Goal: Task Accomplishment & Management: Manage account settings

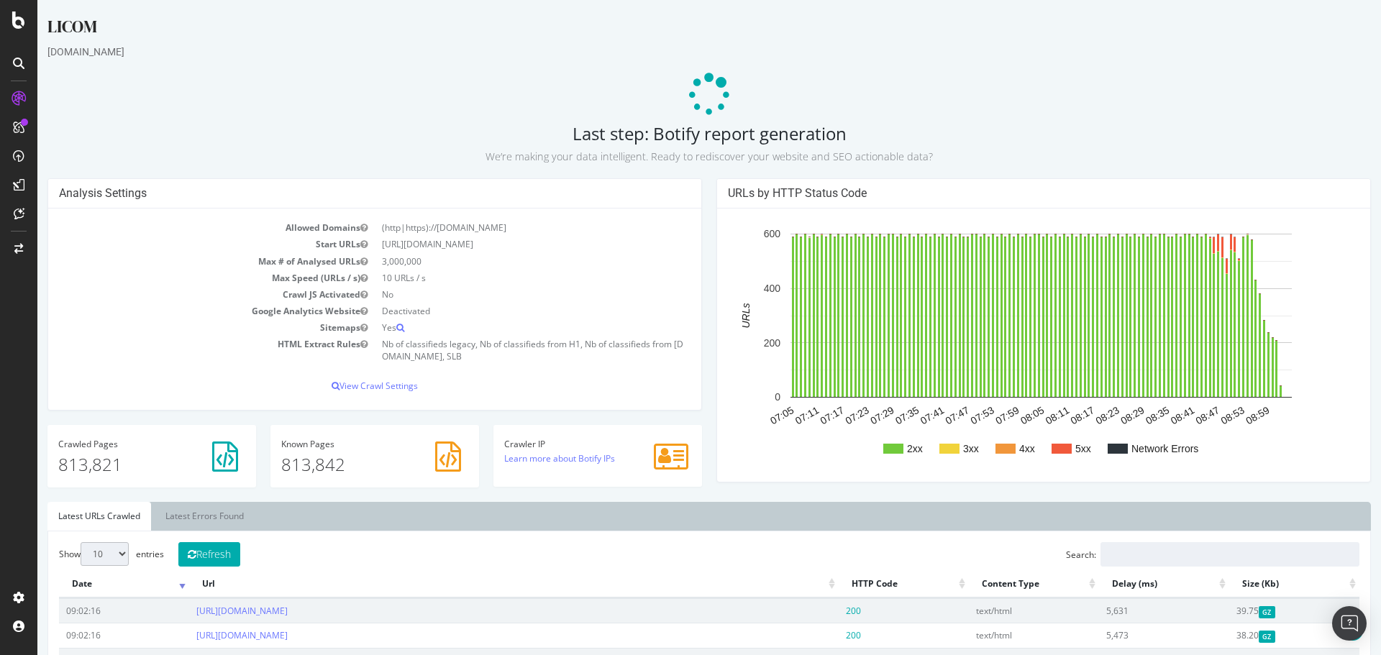
scroll to position [216, 0]
click at [15, 249] on icon at bounding box center [18, 249] width 9 height 10
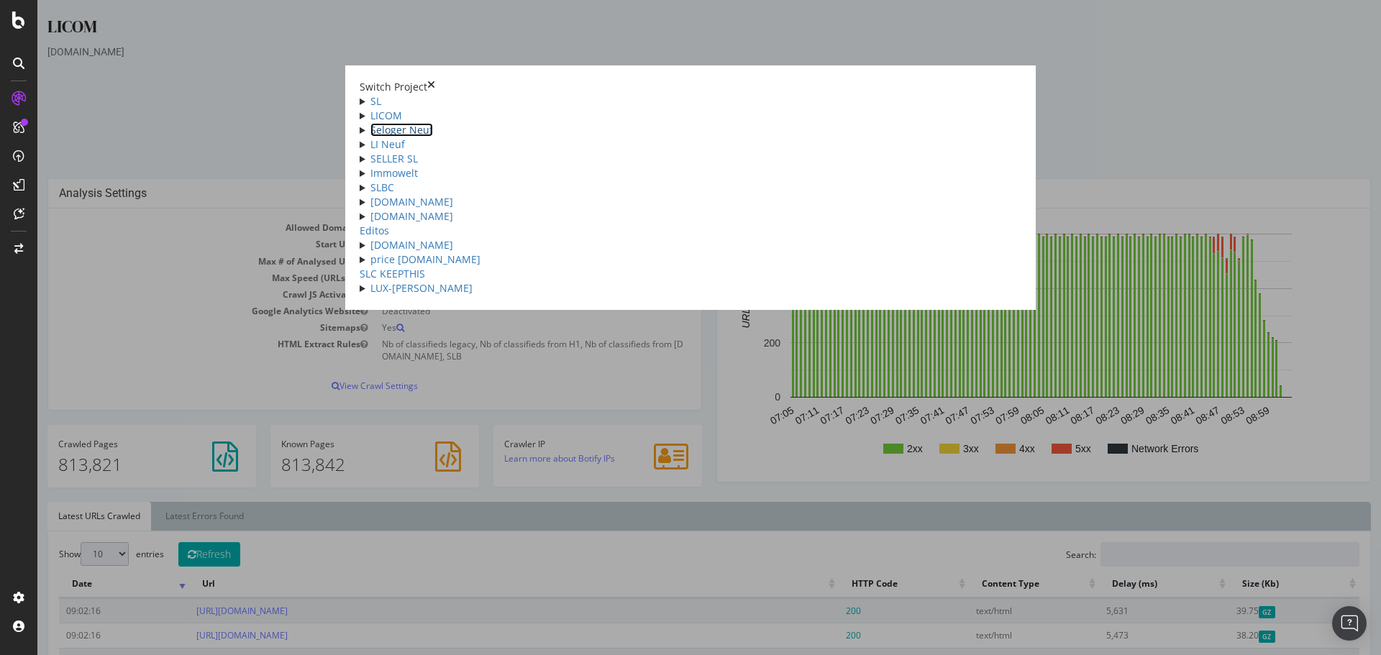
click at [370, 137] on link "Seloger Neuf" at bounding box center [401, 130] width 63 height 14
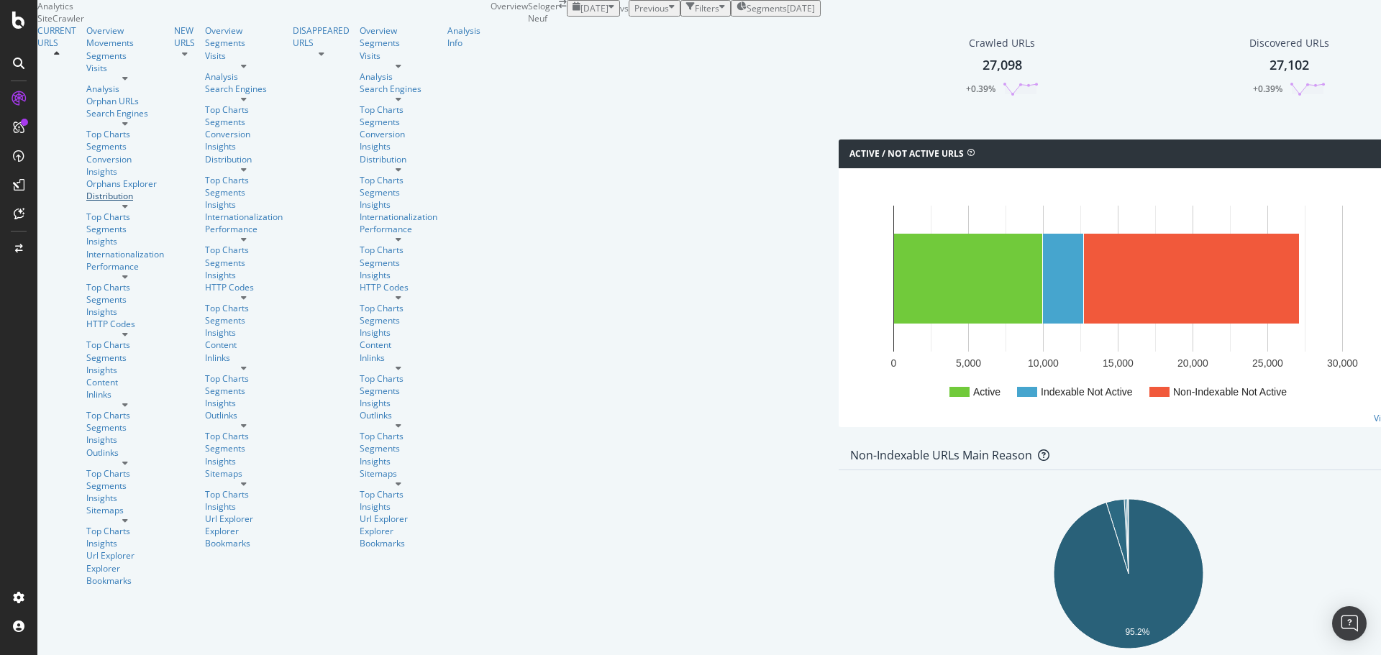
click at [86, 195] on div "Distribution" at bounding box center [125, 196] width 78 height 12
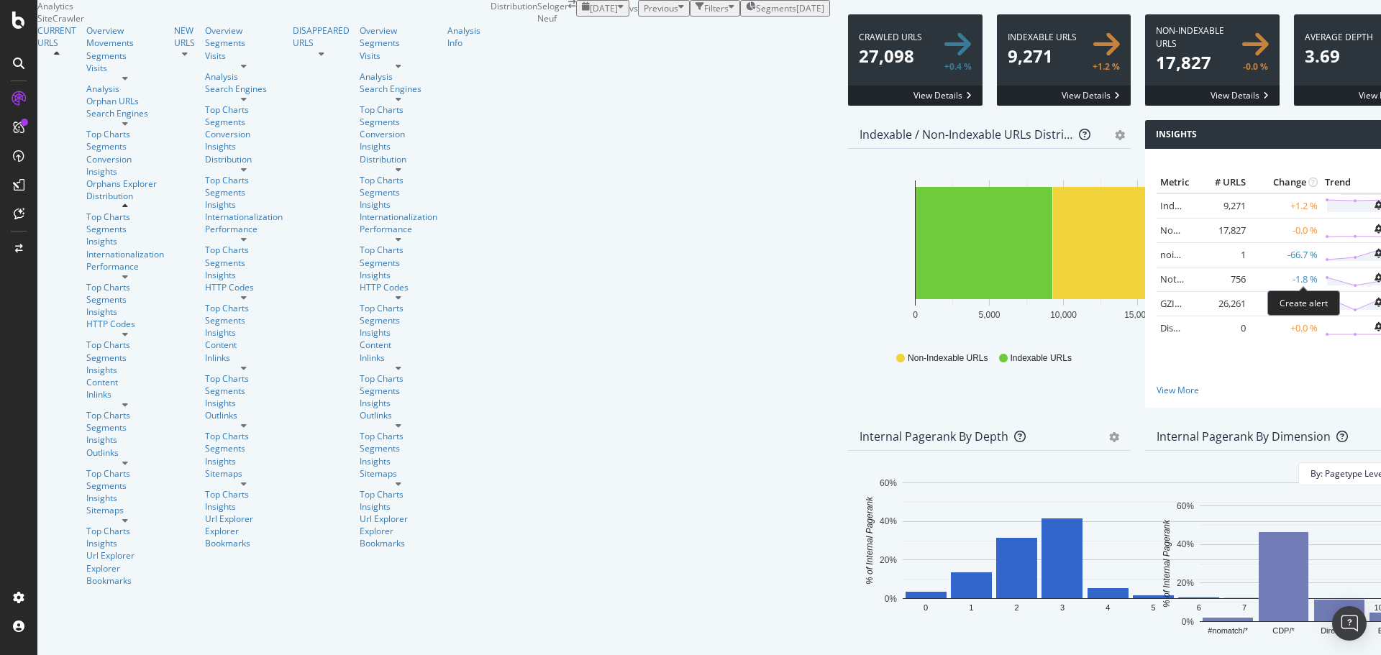
click at [1374, 210] on icon "bell-plus" at bounding box center [1378, 205] width 8 height 9
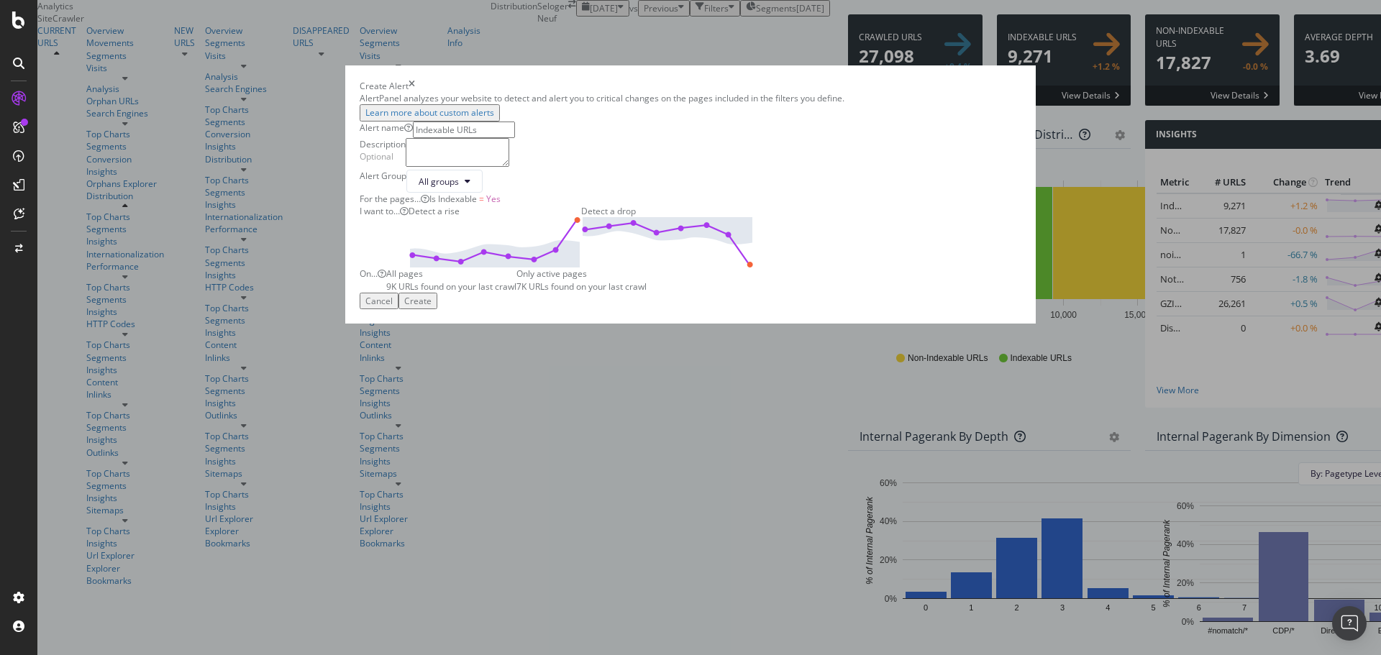
click at [754, 268] on img "modal" at bounding box center [667, 242] width 173 height 50
click at [432, 307] on div "Create" at bounding box center [417, 301] width 27 height 12
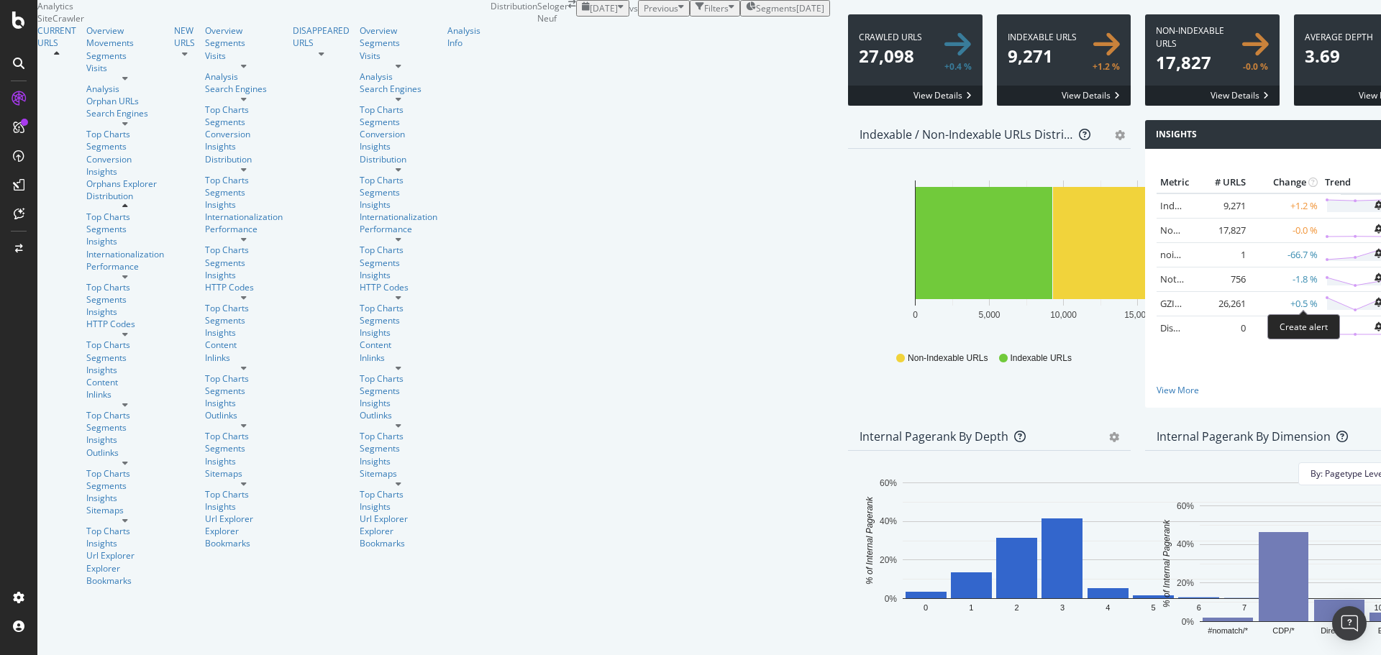
click at [1374, 234] on icon "bell-plus" at bounding box center [1378, 228] width 8 height 9
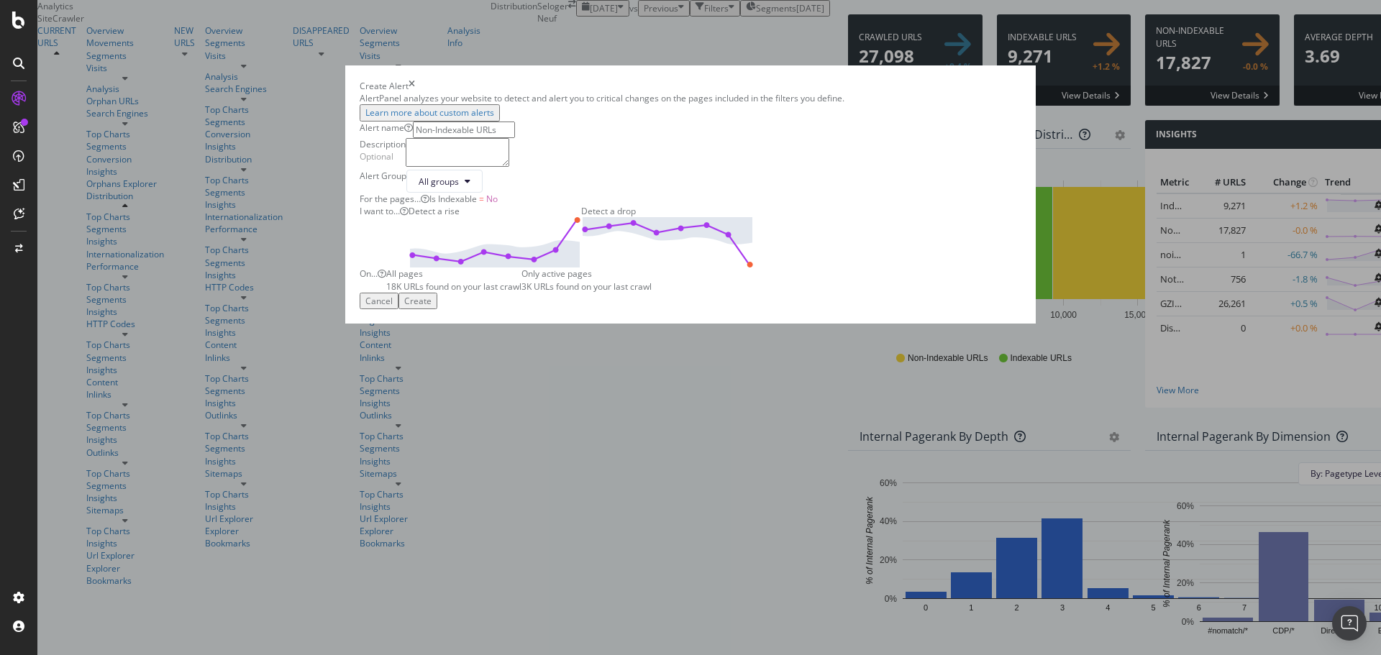
click at [754, 268] on img "modal" at bounding box center [667, 242] width 173 height 50
click at [581, 268] on img "modal" at bounding box center [495, 242] width 173 height 50
click at [432, 307] on div "Create" at bounding box center [417, 301] width 27 height 12
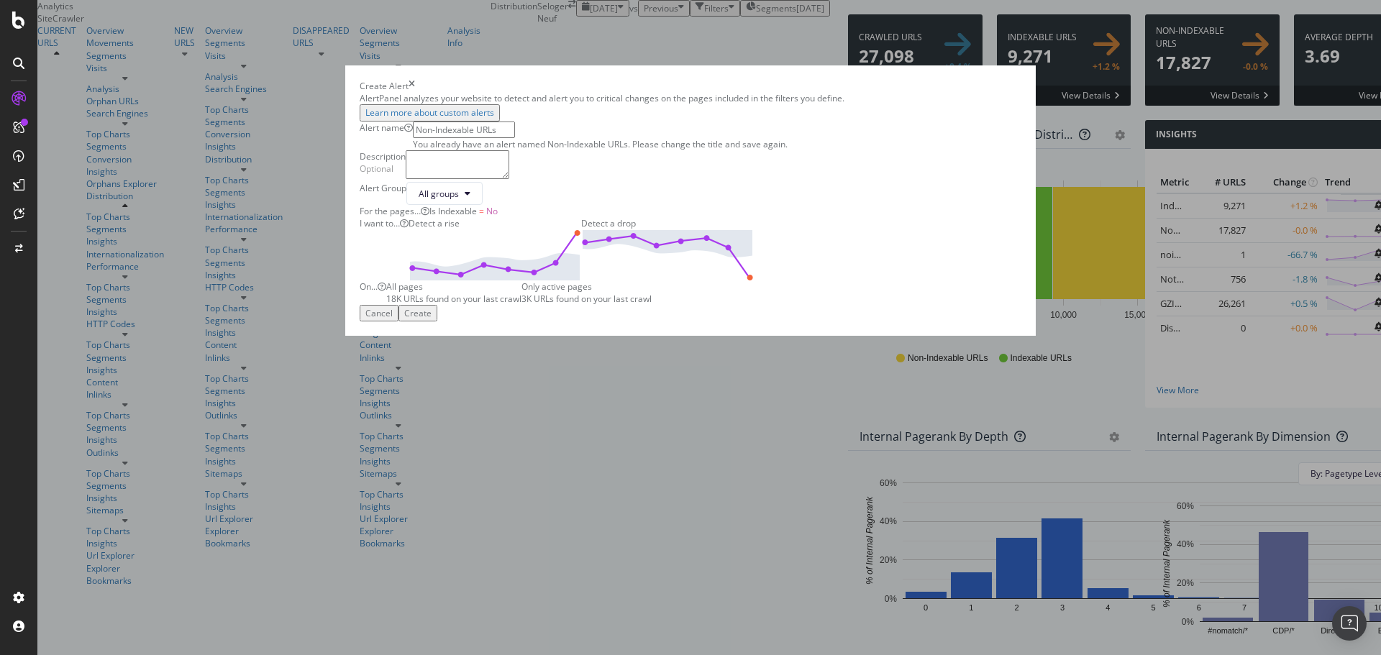
click at [415, 92] on icon "times" at bounding box center [412, 86] width 6 height 12
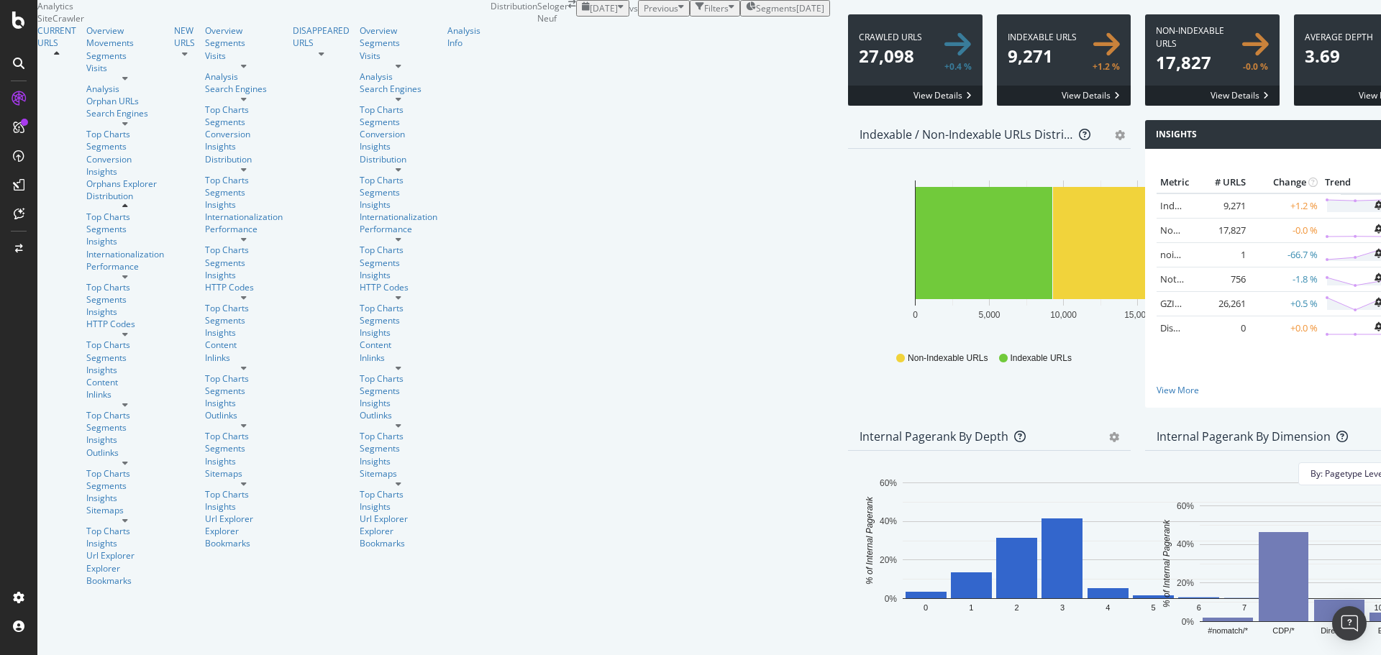
scroll to position [2017, 0]
click at [86, 273] on div "Performance" at bounding box center [125, 266] width 78 height 12
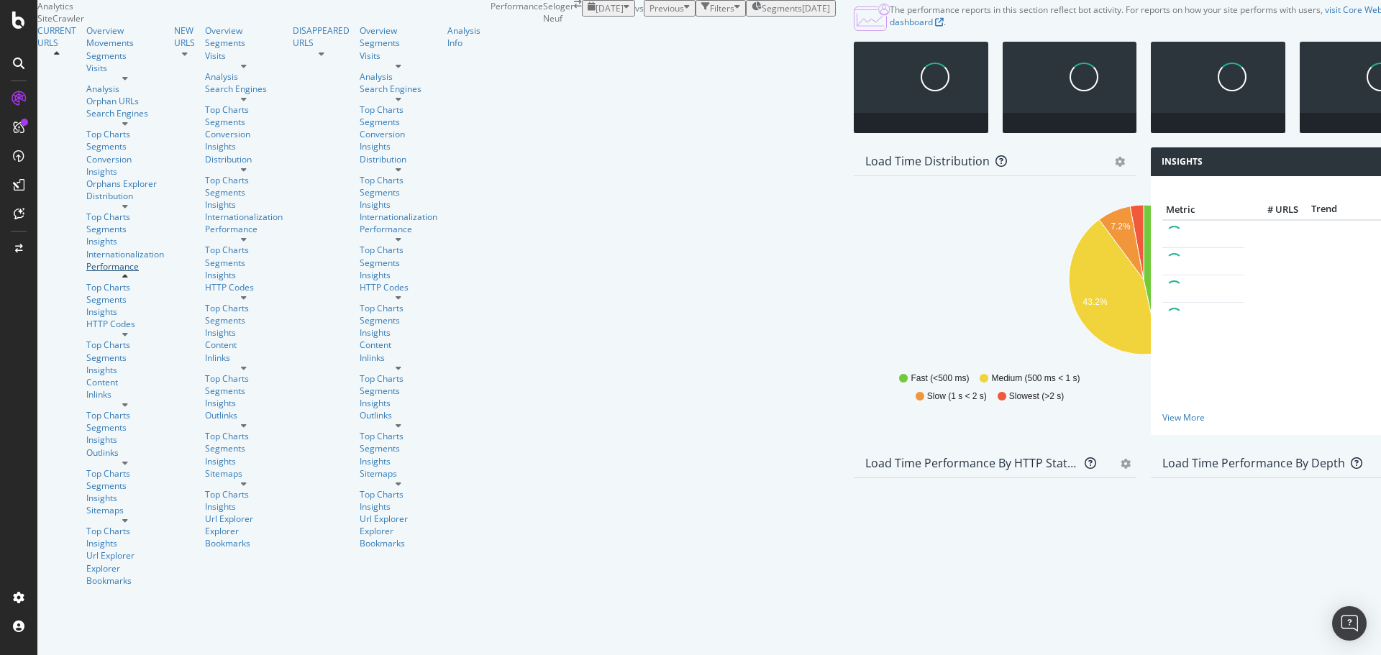
scroll to position [848, 0]
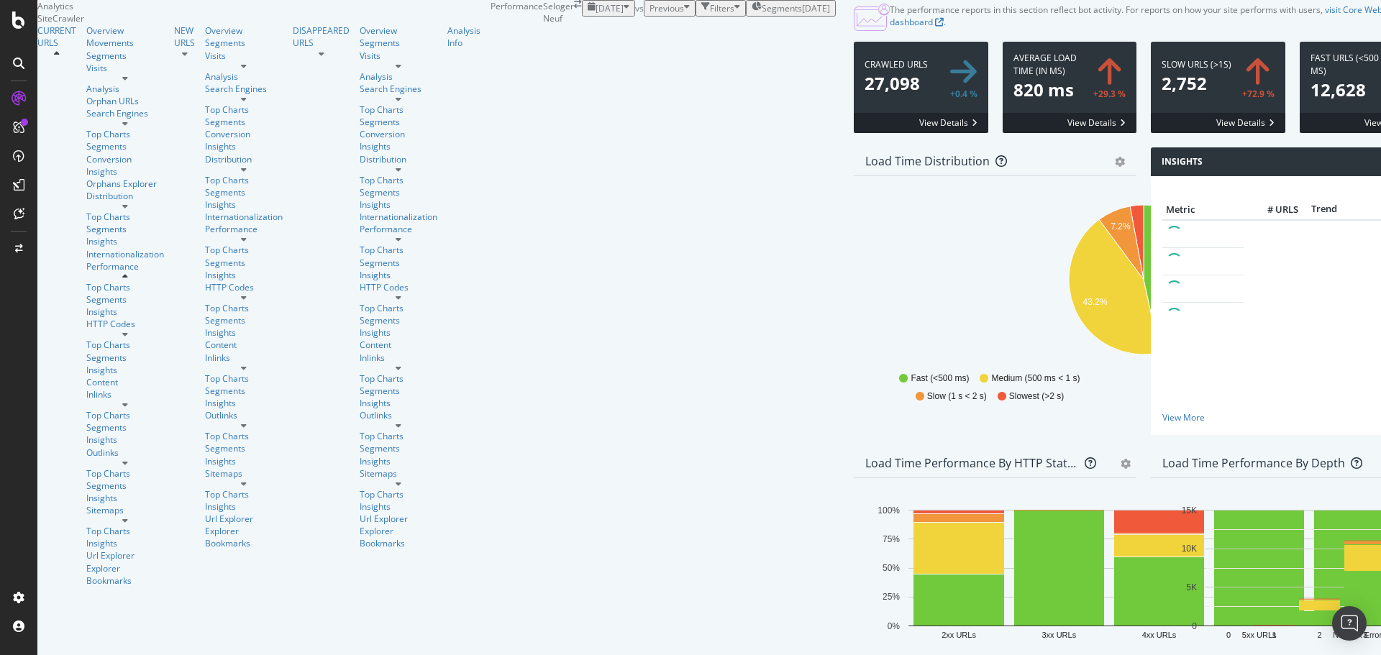
scroll to position [0, 0]
click at [1380, 286] on icon "bell-plus" at bounding box center [1384, 280] width 8 height 9
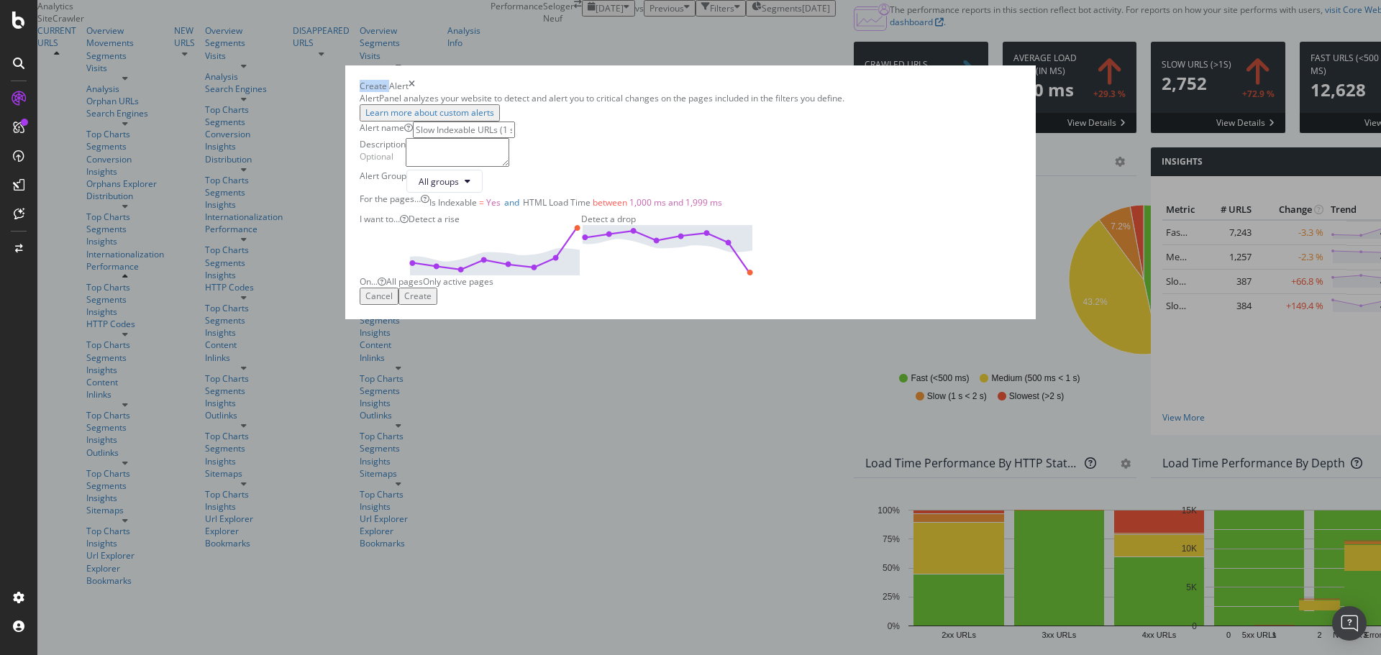
click at [1308, 369] on div "Create Alert AlertPanel analyzes your website to detect and alert you to critic…" at bounding box center [690, 327] width 1381 height 655
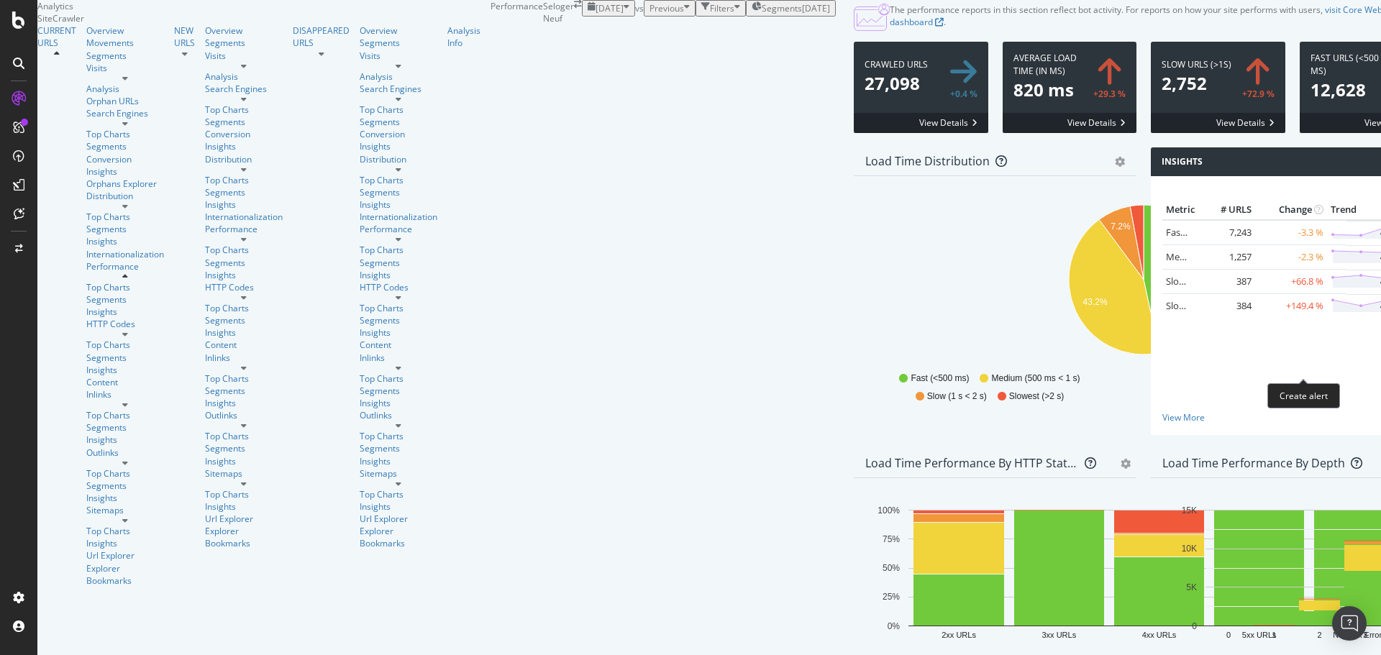
click at [1380, 286] on icon "bell-plus" at bounding box center [1384, 280] width 8 height 9
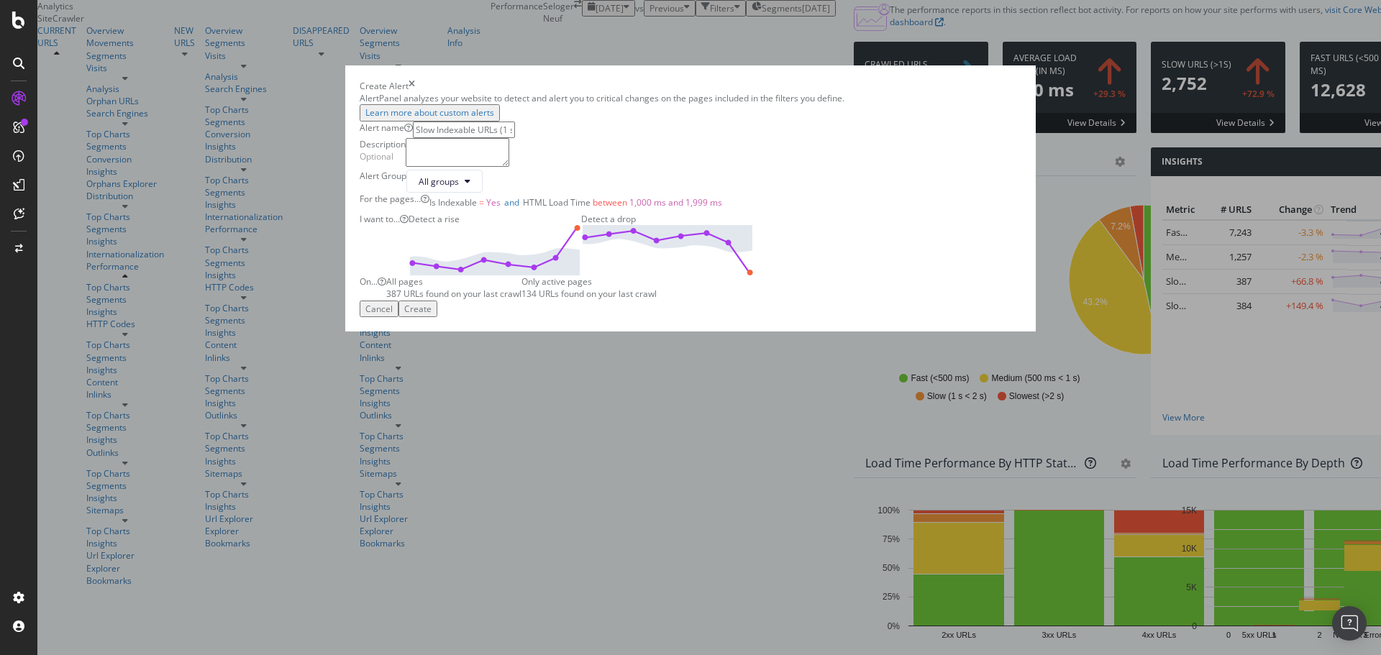
click at [432, 315] on div "Create" at bounding box center [417, 309] width 27 height 12
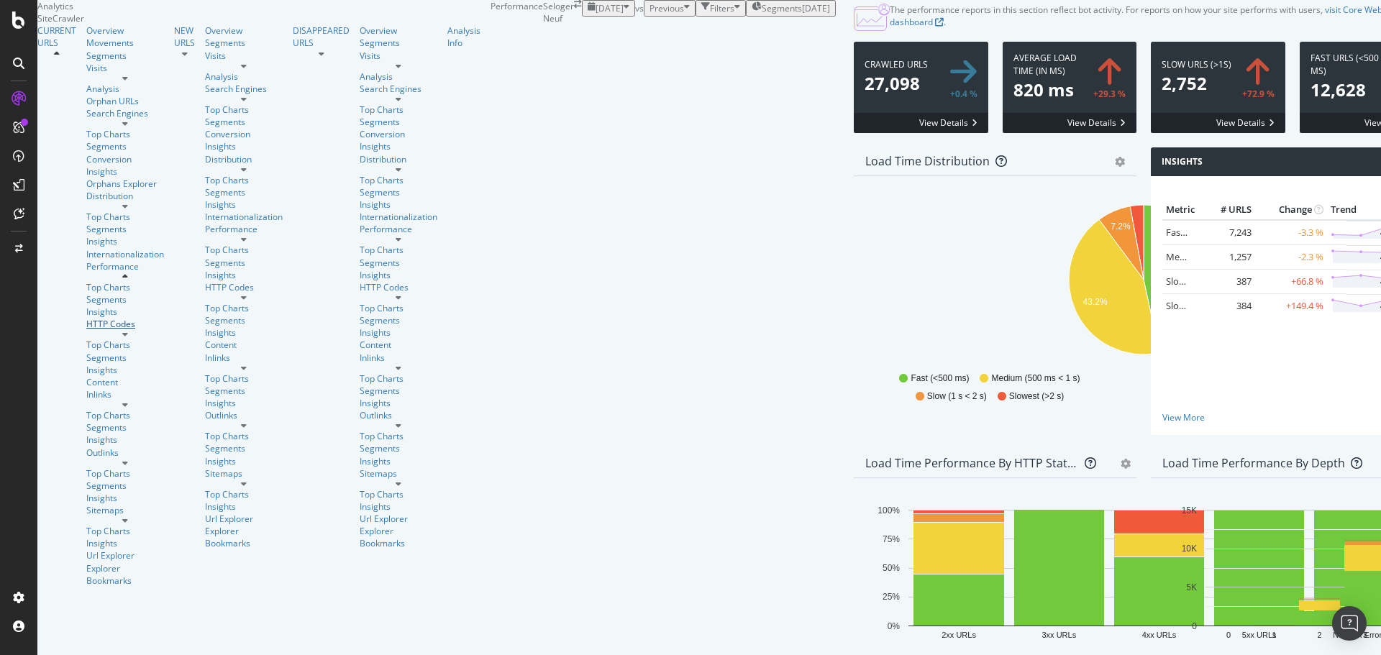
click at [91, 318] on div "HTTP Codes" at bounding box center [125, 324] width 78 height 12
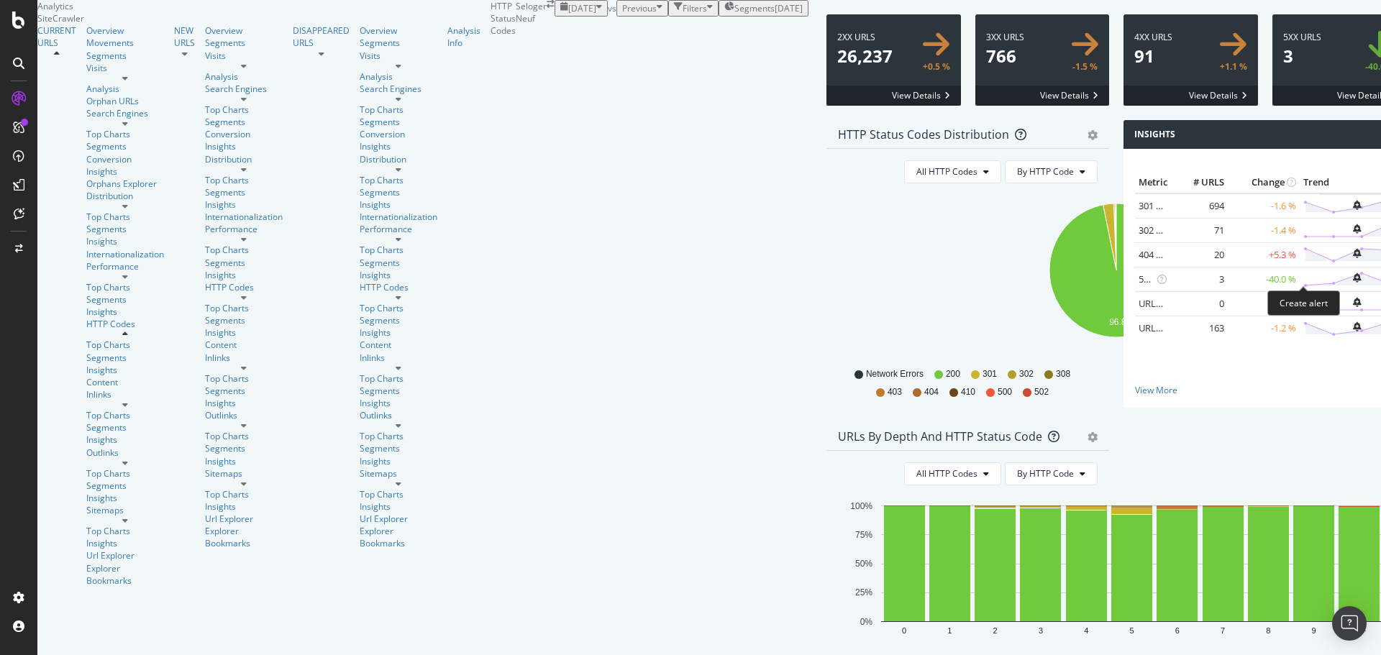
click at [1353, 210] on icon "bell-plus" at bounding box center [1357, 205] width 8 height 9
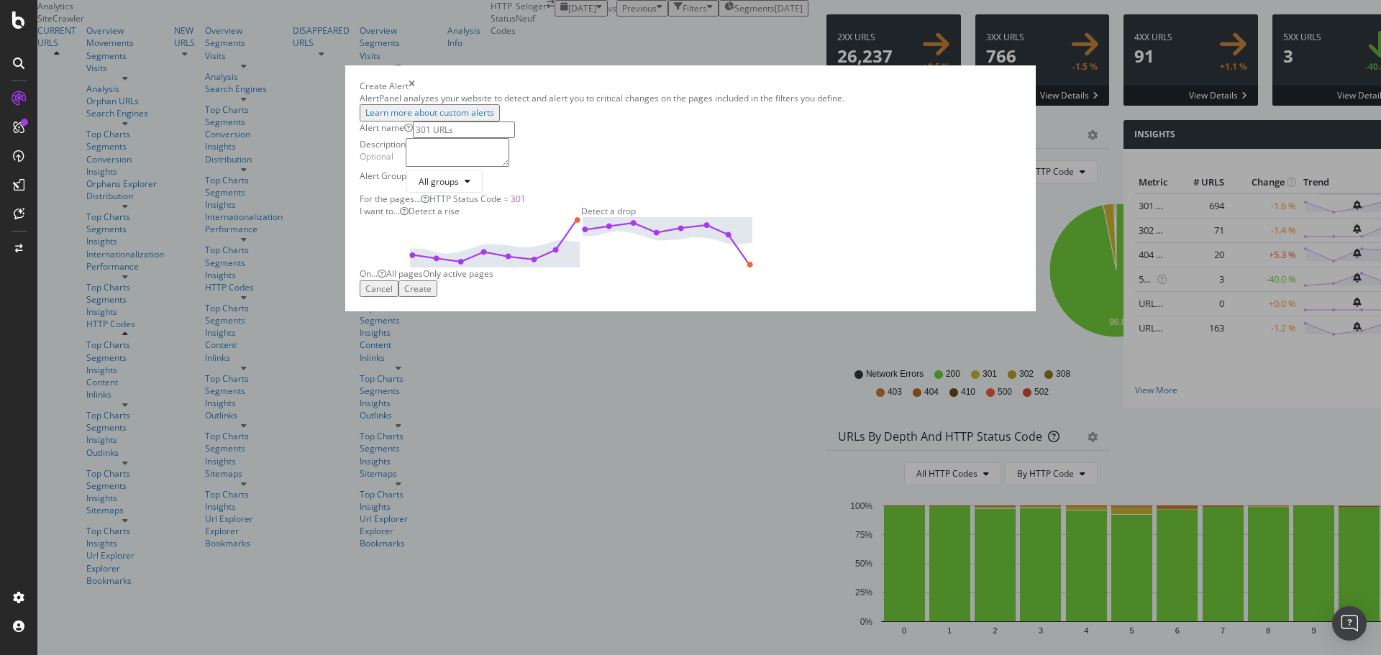
click at [432, 295] on div "Create" at bounding box center [417, 289] width 27 height 12
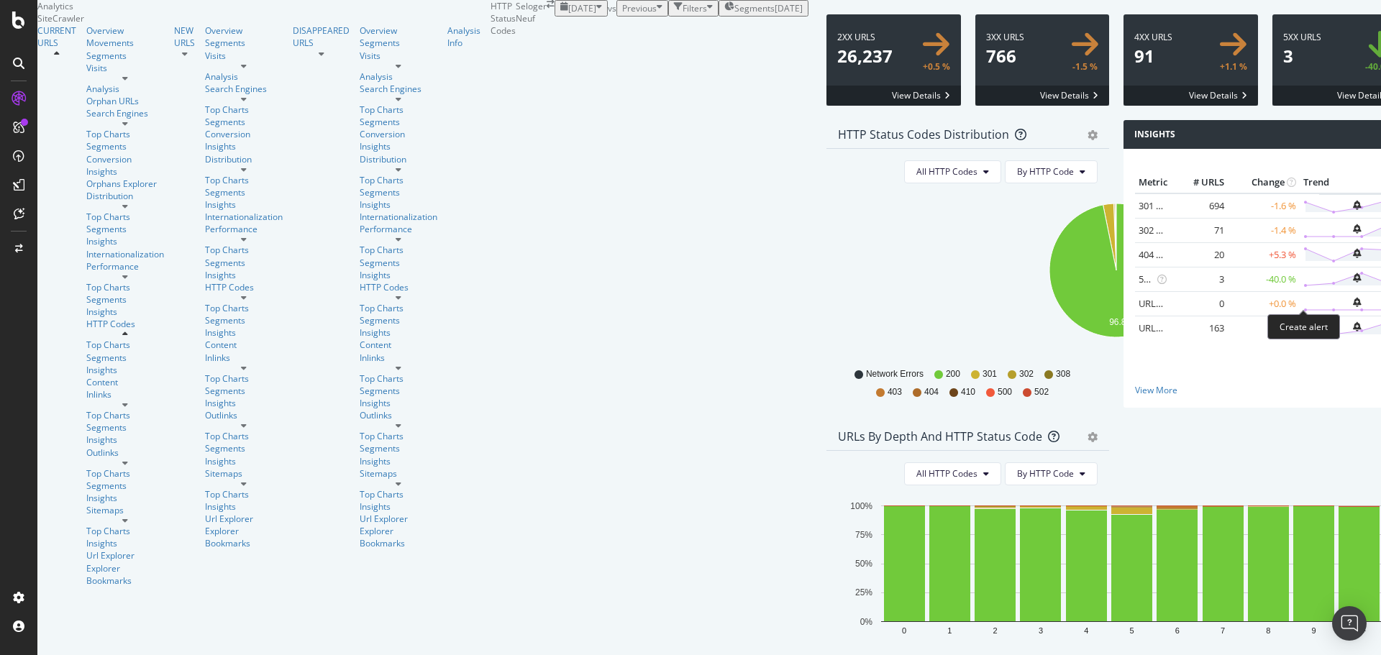
click at [1353, 234] on icon "bell-plus" at bounding box center [1357, 228] width 8 height 9
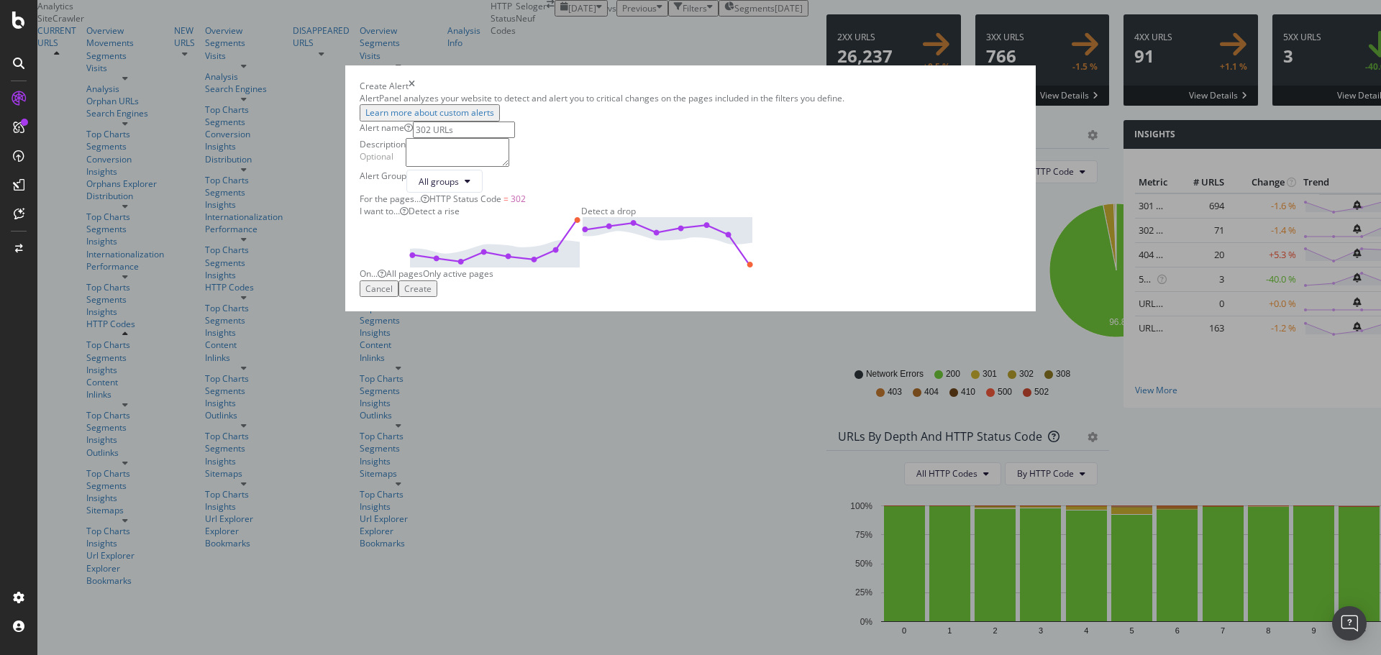
click at [437, 297] on button "Create" at bounding box center [417, 288] width 39 height 17
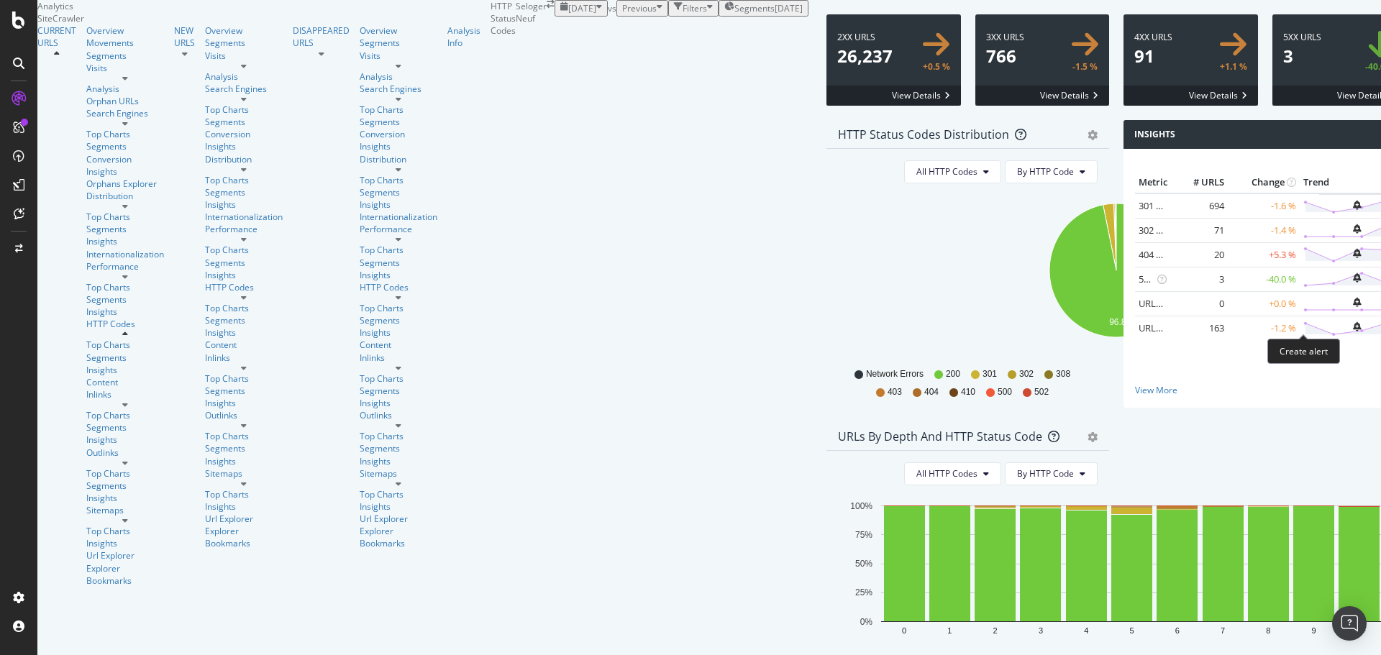
click at [1353, 258] on icon "bell-plus" at bounding box center [1357, 253] width 8 height 9
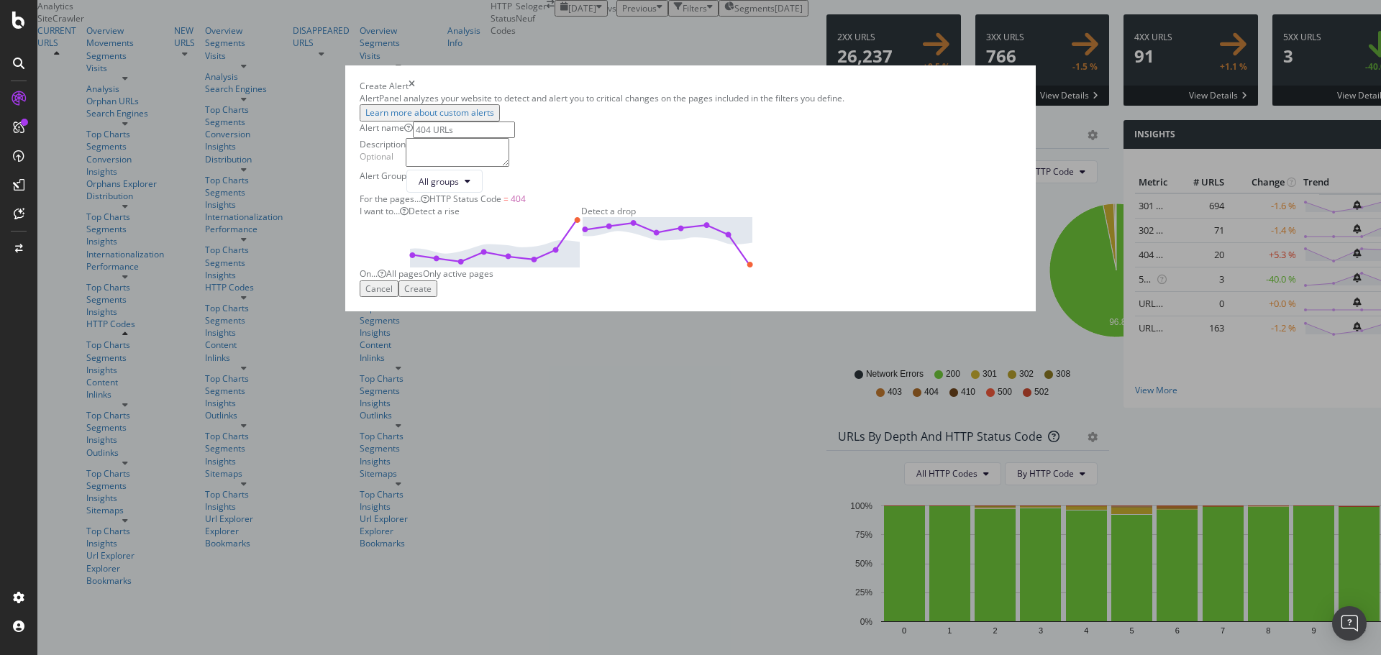
click at [432, 295] on div "Create" at bounding box center [417, 289] width 27 height 12
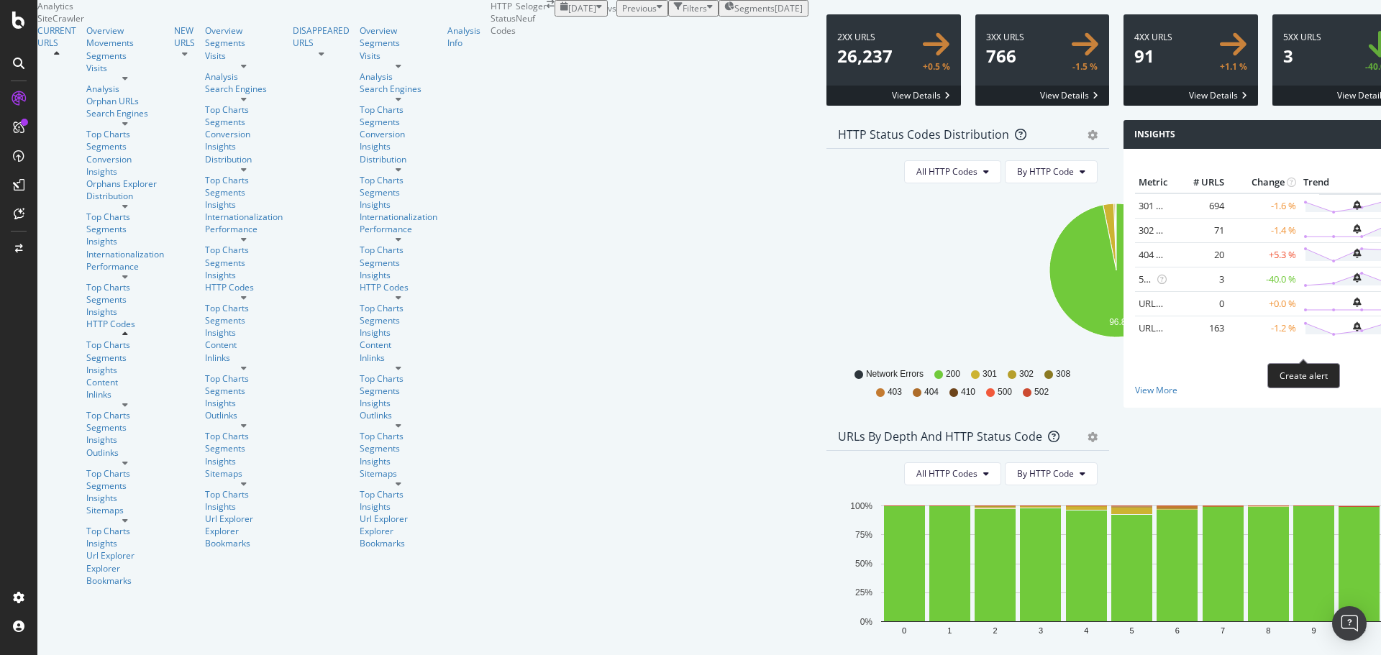
click at [1353, 283] on icon "bell-plus" at bounding box center [1357, 277] width 8 height 9
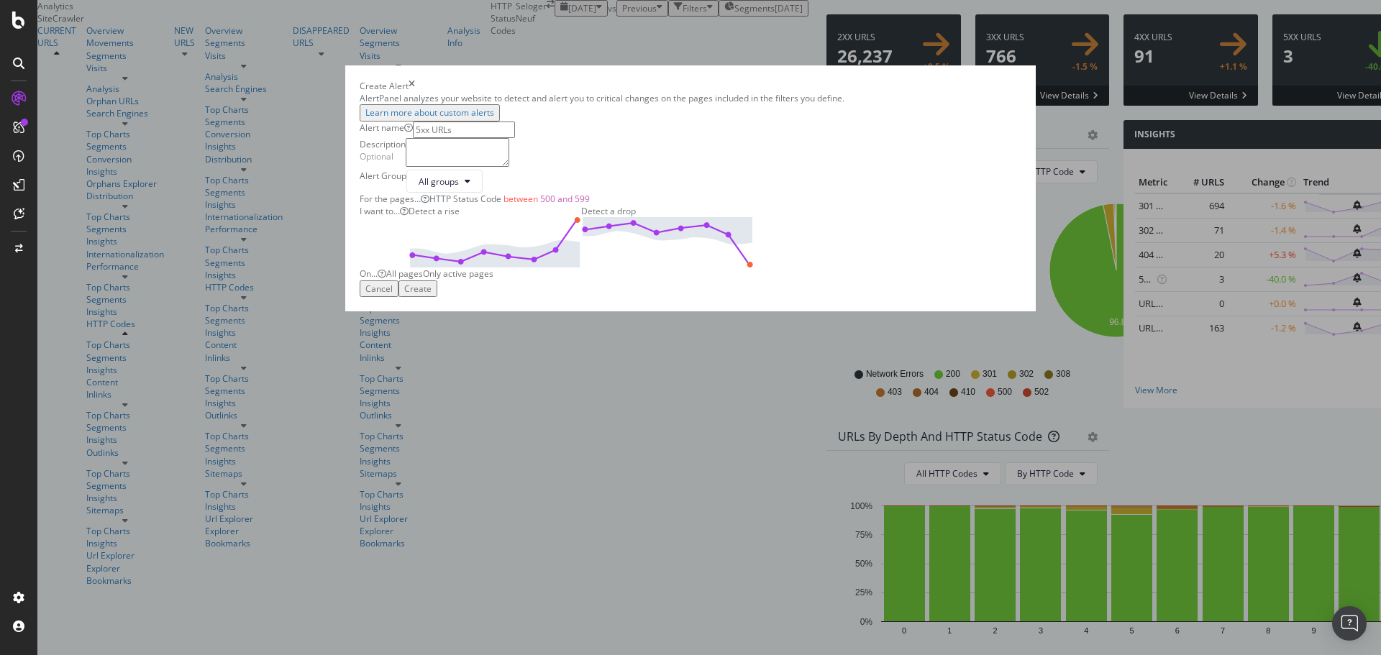
click at [432, 295] on div "Create" at bounding box center [417, 289] width 27 height 12
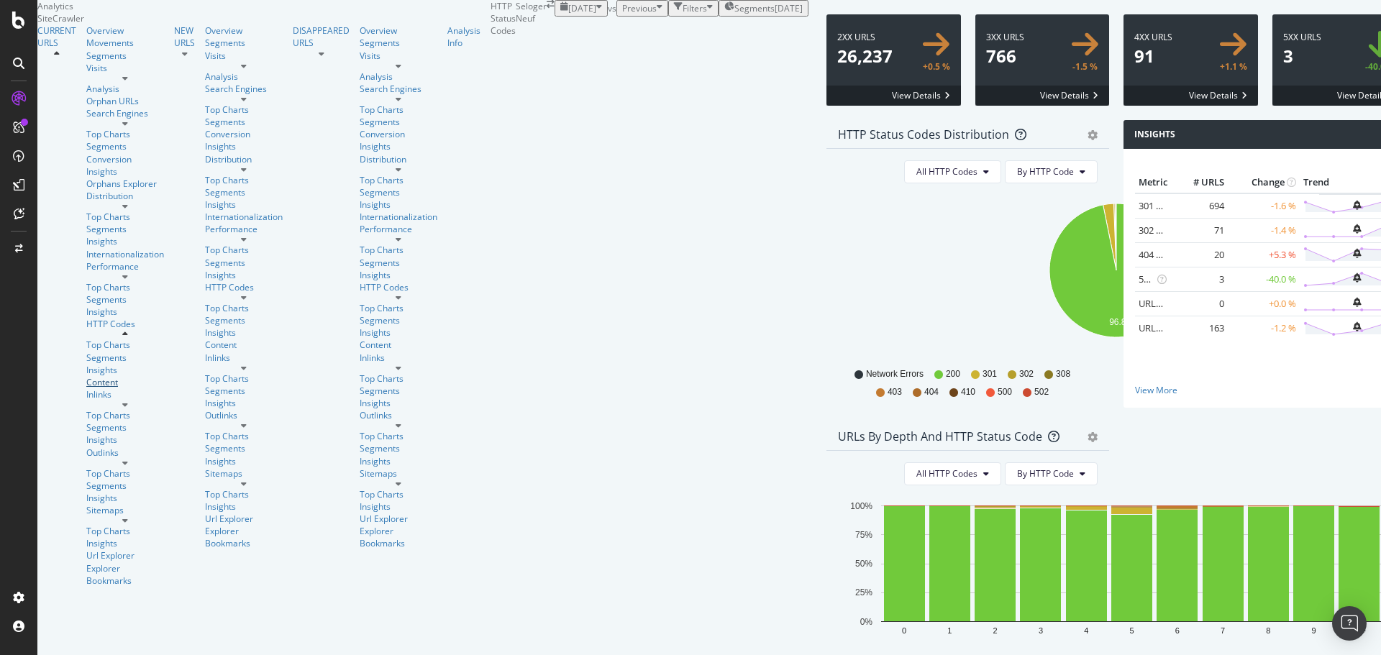
click at [86, 376] on div "Content" at bounding box center [125, 382] width 78 height 12
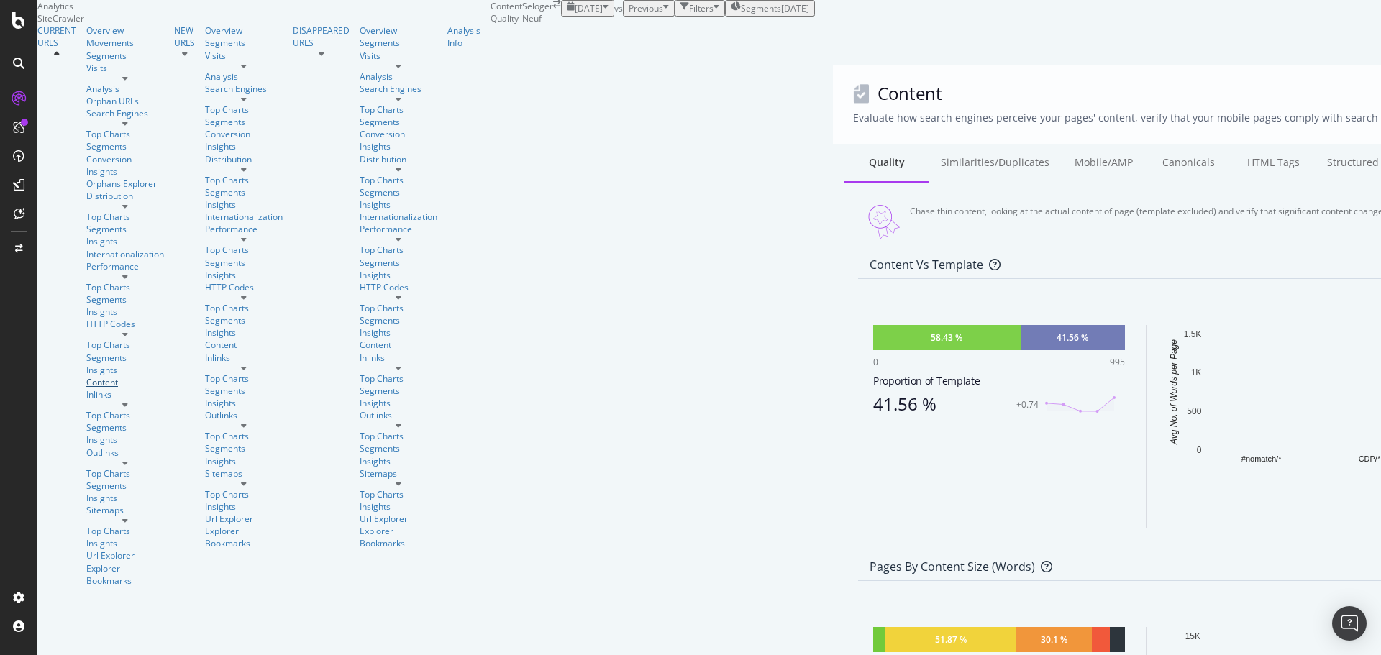
scroll to position [806, 0]
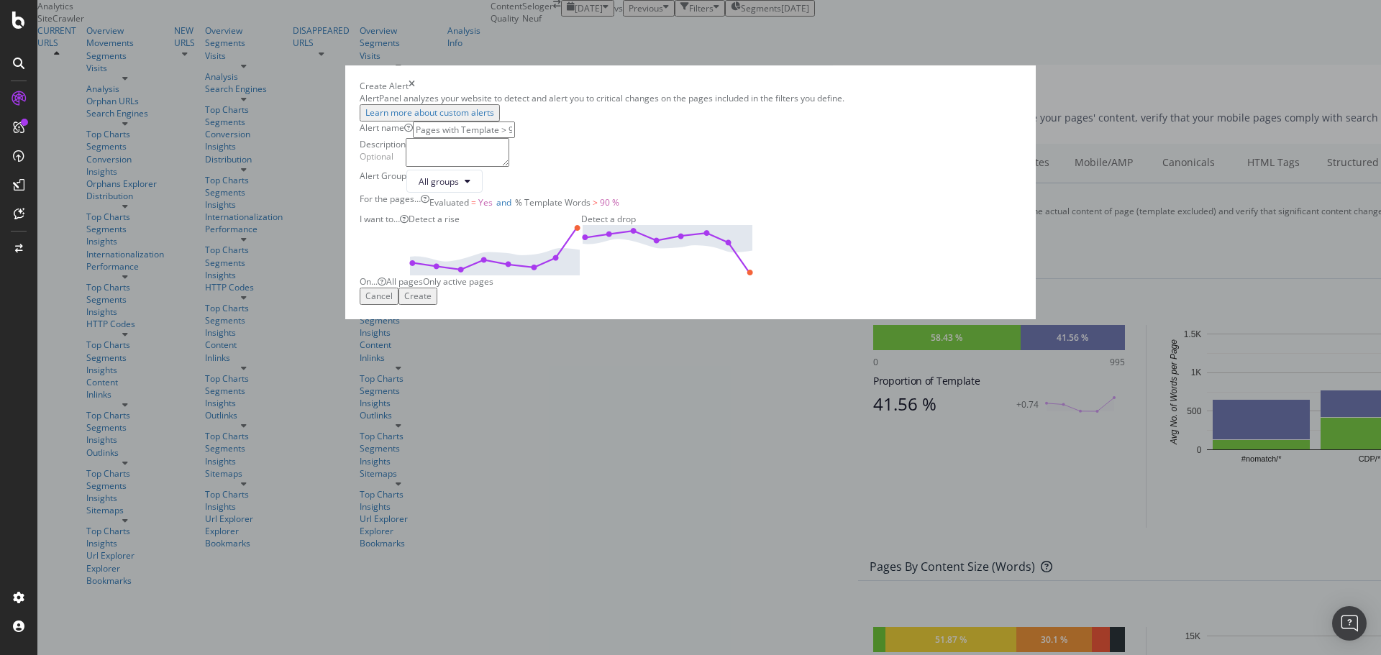
click at [432, 302] on div "Create" at bounding box center [417, 296] width 27 height 12
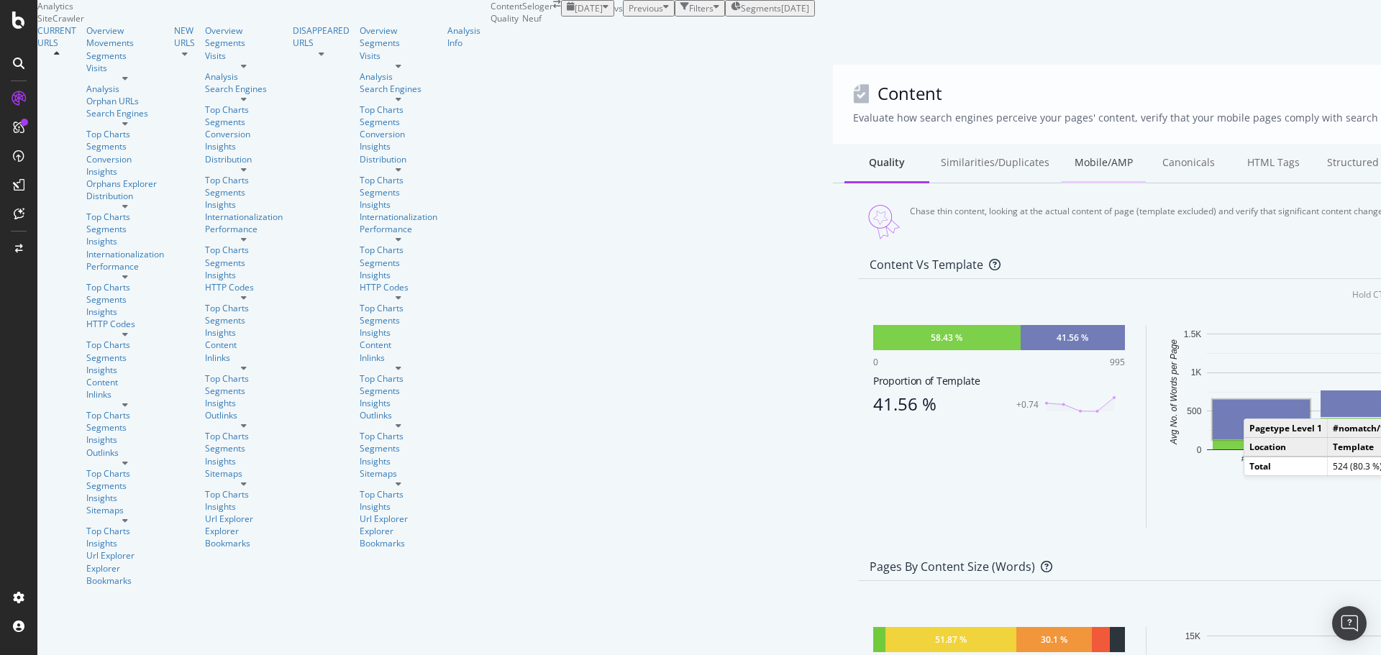
scroll to position [0, 0]
click at [929, 144] on div "Similarities/Duplicates" at bounding box center [995, 164] width 132 height 40
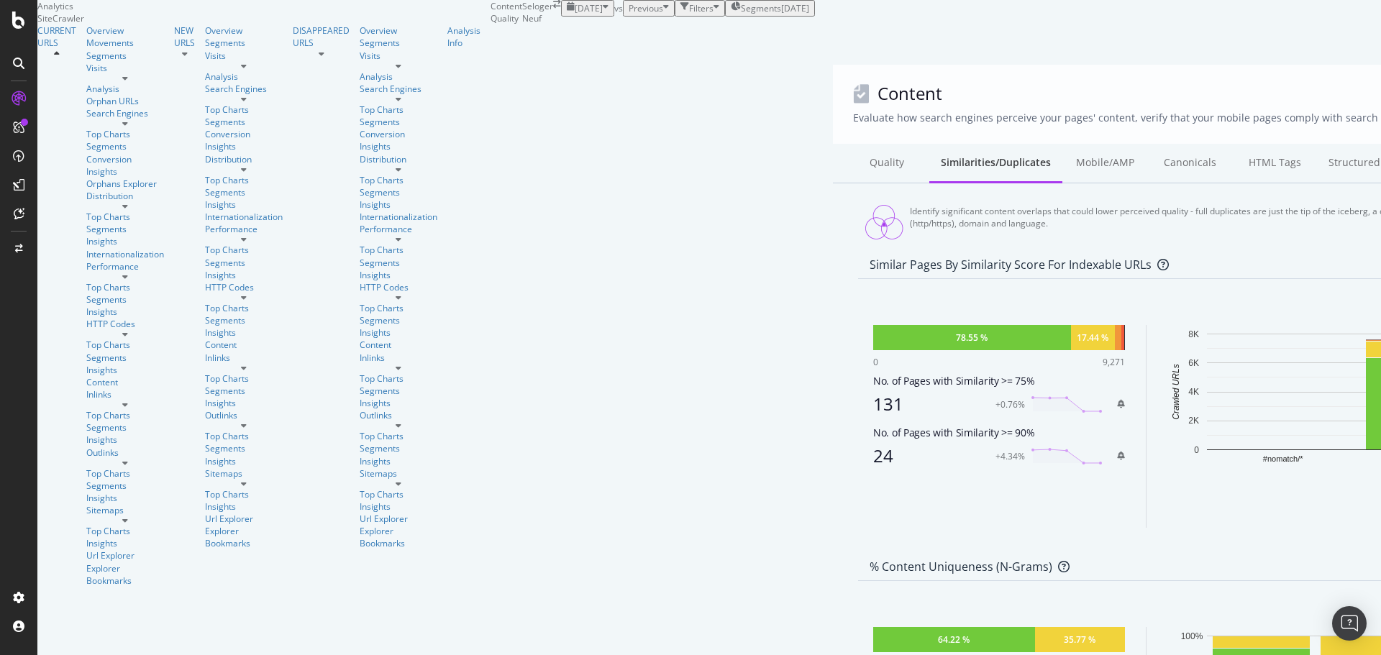
scroll to position [502, 0]
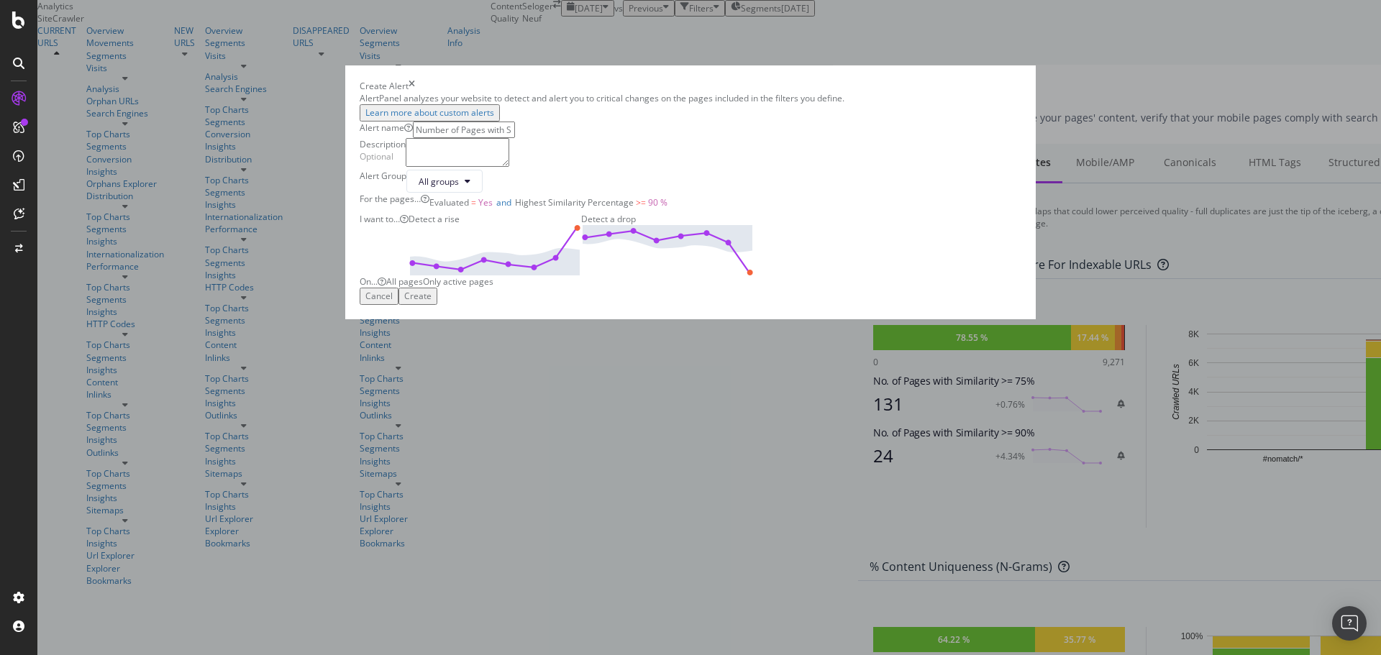
click at [432, 302] on div "Create" at bounding box center [417, 296] width 27 height 12
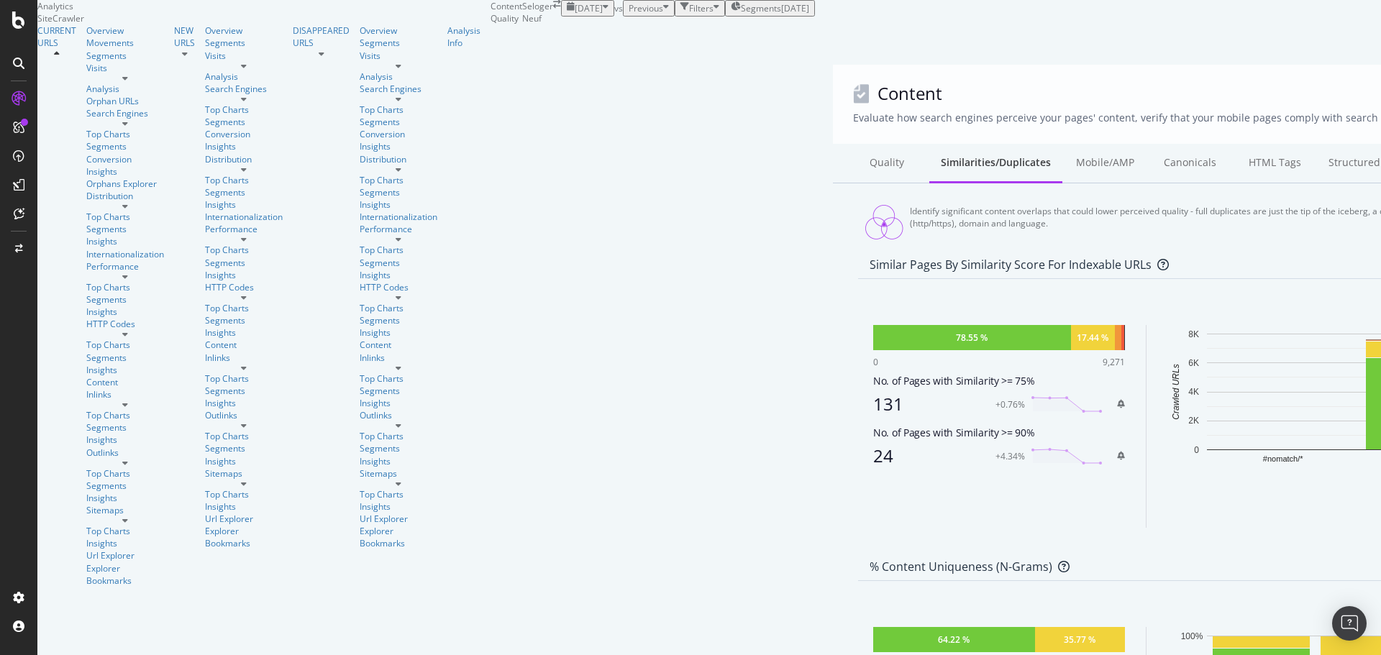
scroll to position [0, 0]
click at [1147, 144] on div "Canonicals" at bounding box center [1189, 164] width 85 height 40
